Goal: Manage account settings

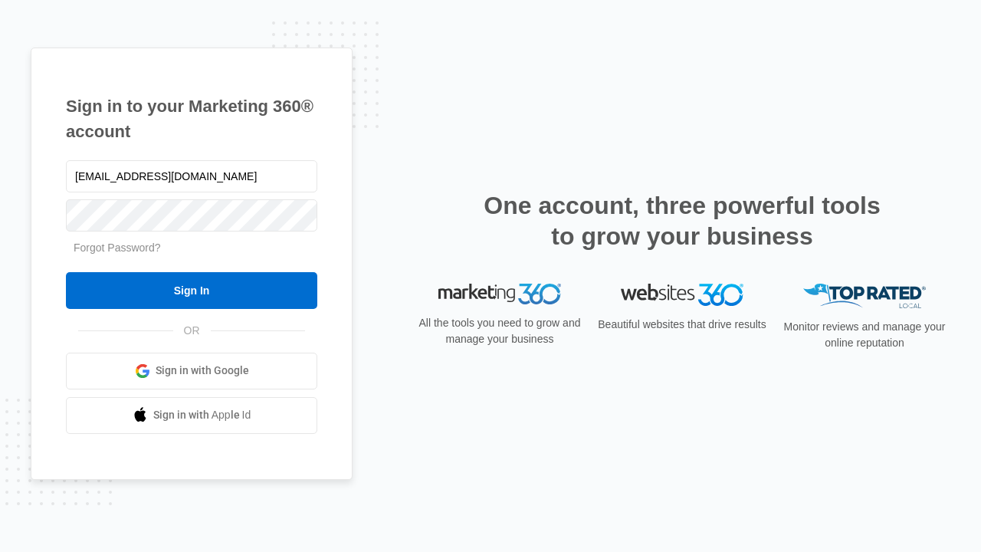
type input "[EMAIL_ADDRESS][DOMAIN_NAME]"
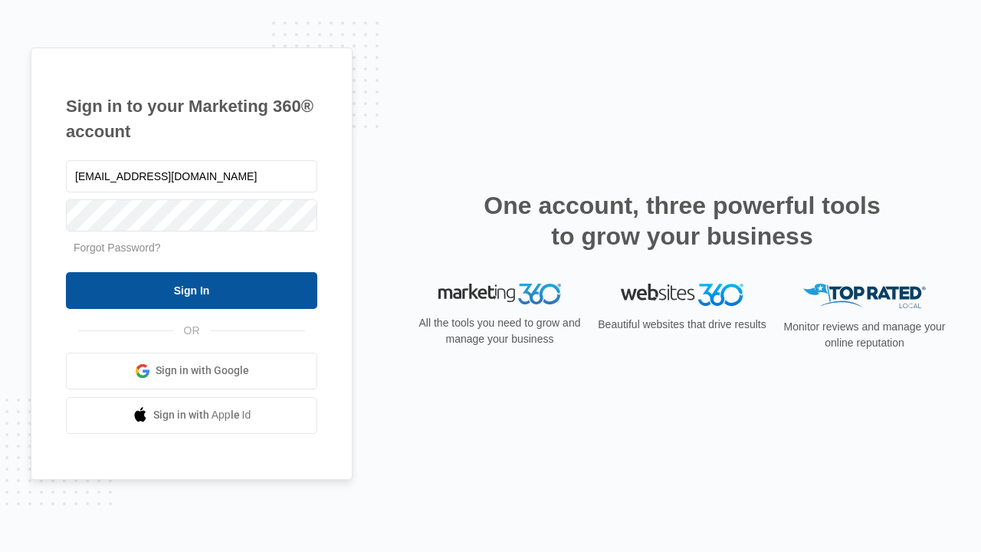
click at [192, 290] on input "Sign In" at bounding box center [192, 290] width 252 height 37
